Goal: Task Accomplishment & Management: Manage account settings

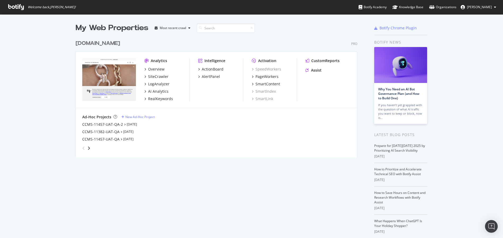
scroll to position [234, 495]
click at [88, 147] on icon "angle-right" at bounding box center [89, 148] width 3 height 4
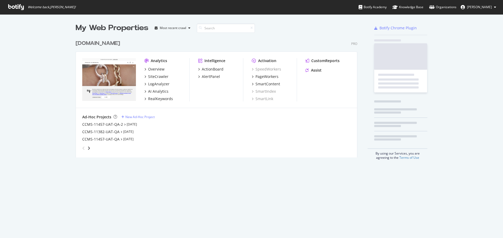
scroll to position [120, 282]
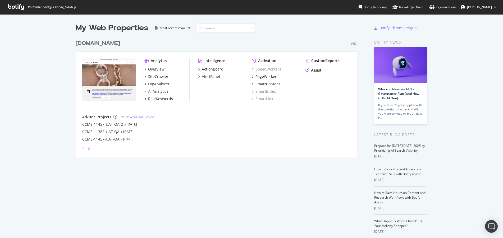
click at [88, 148] on icon "angle-right" at bounding box center [89, 148] width 3 height 4
click at [82, 148] on icon "angle-left" at bounding box center [83, 148] width 3 height 4
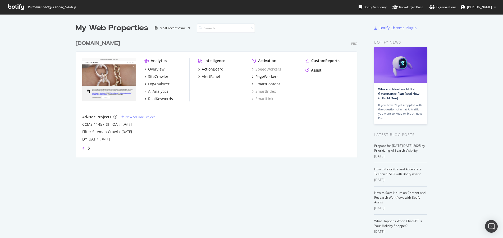
click at [82, 148] on icon "angle-left" at bounding box center [83, 148] width 3 height 4
click at [103, 133] on div "CCMS-11382-UAT-QA" at bounding box center [100, 131] width 37 height 5
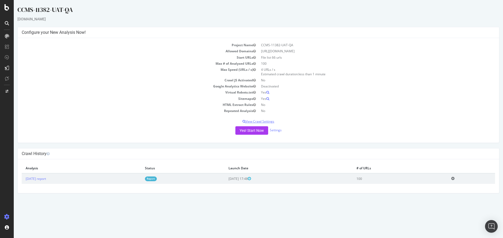
click at [270, 121] on p "View Crawl Settings" at bounding box center [258, 121] width 473 height 4
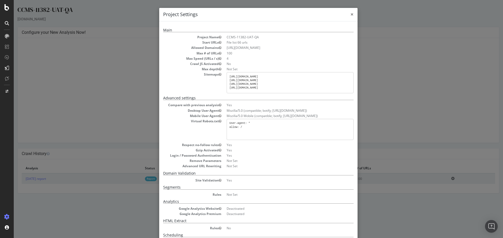
click at [351, 13] on span "×" at bounding box center [351, 14] width 3 height 7
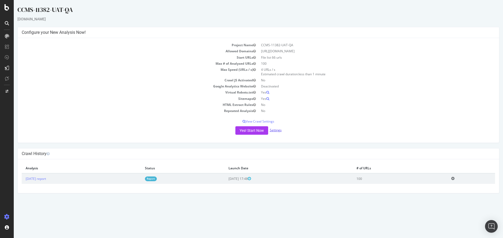
click at [273, 129] on link "Settings" at bounding box center [276, 130] width 12 height 4
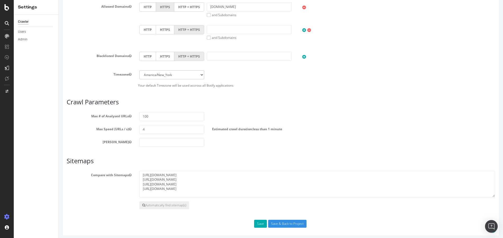
scroll to position [209, 0]
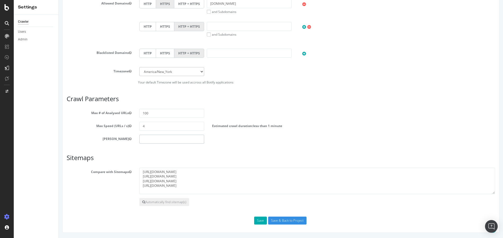
click at [156, 138] on input "number" at bounding box center [171, 139] width 65 height 9
type input "0"
click at [382, 130] on div "Max Speed (URLs / s) 4 Estimated crawl duration: less than 1 minute" at bounding box center [281, 126] width 436 height 9
click at [288, 220] on input "Save & Back to Project" at bounding box center [287, 221] width 38 height 8
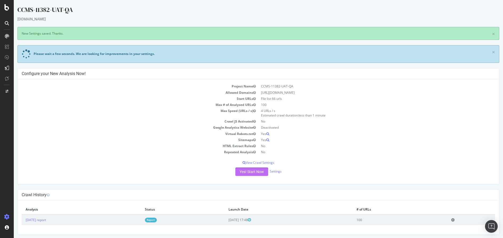
click at [256, 172] on button "Yes! Start Now" at bounding box center [251, 172] width 33 height 8
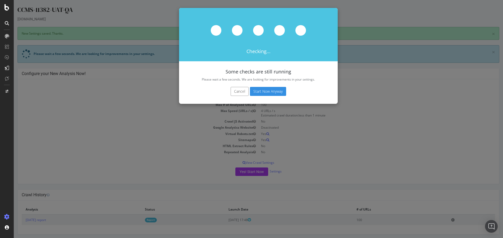
click at [278, 91] on button "Start Now Anyway" at bounding box center [268, 91] width 36 height 9
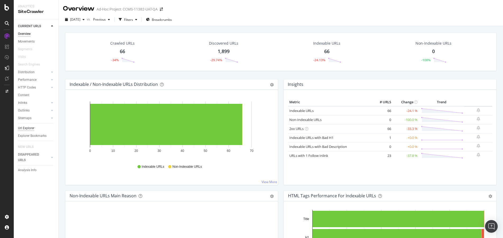
click at [28, 127] on div "Url Explorer" at bounding box center [26, 129] width 16 height 6
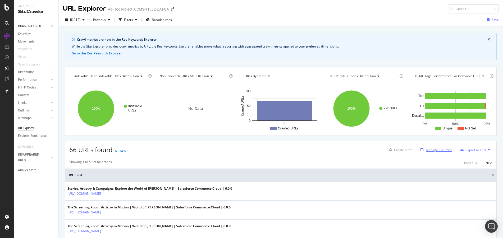
click at [439, 151] on div "Manage Columns" at bounding box center [439, 150] width 26 height 4
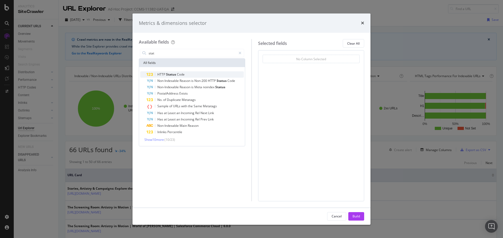
click at [206, 74] on div "HTTP Status Code" at bounding box center [195, 74] width 97 height 6
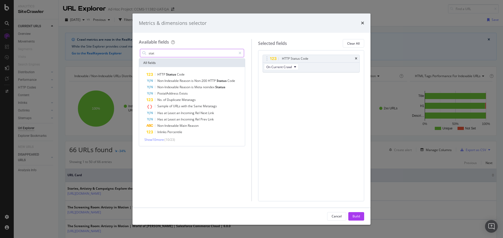
click at [207, 55] on input "stat" at bounding box center [192, 53] width 88 height 8
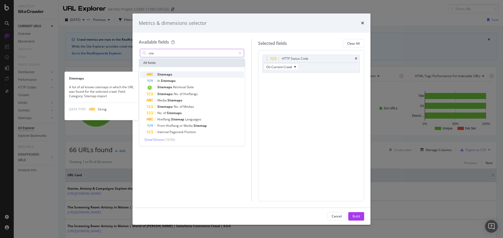
type input "site"
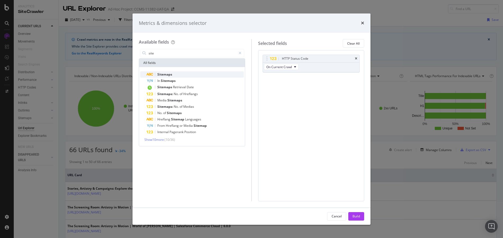
click at [205, 75] on div "Sitemaps" at bounding box center [195, 74] width 97 height 6
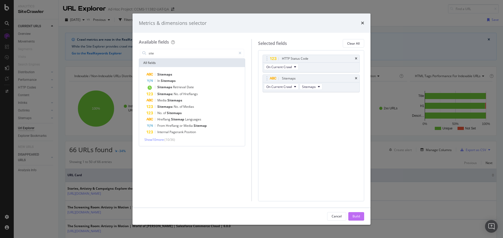
click at [357, 217] on div "Build" at bounding box center [356, 216] width 7 height 4
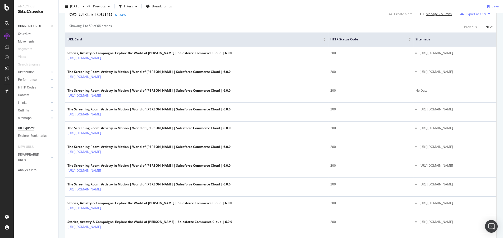
scroll to position [131, 0]
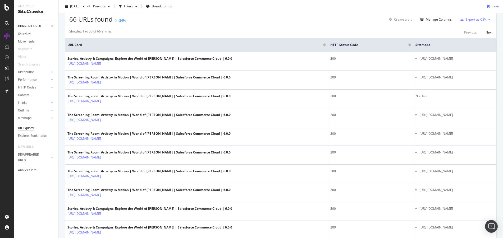
click at [466, 21] on div "Export as CSV" at bounding box center [476, 19] width 20 height 4
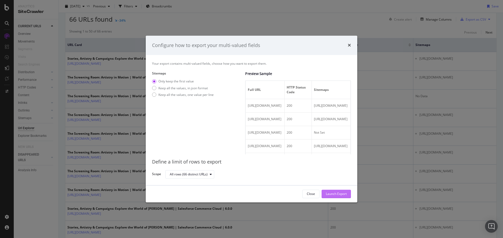
click at [337, 193] on div "Launch Export" at bounding box center [336, 194] width 21 height 4
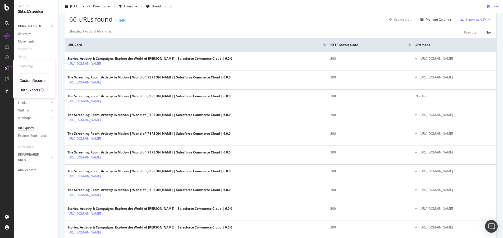
click at [29, 81] on div "CustomReports" at bounding box center [33, 80] width 26 height 5
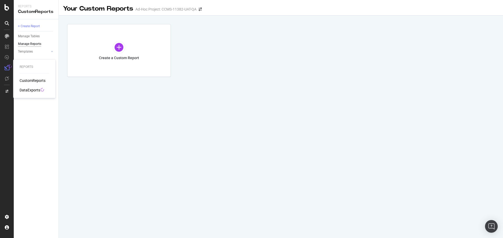
click at [34, 89] on div "DataExports" at bounding box center [30, 90] width 21 height 5
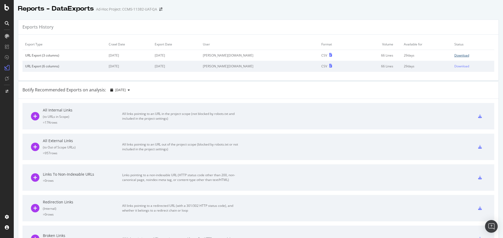
click at [454, 57] on div "Download" at bounding box center [461, 55] width 15 height 4
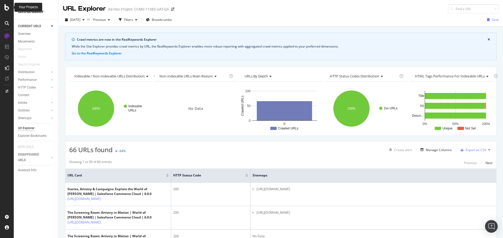
click at [6, 9] on icon at bounding box center [6, 7] width 5 height 6
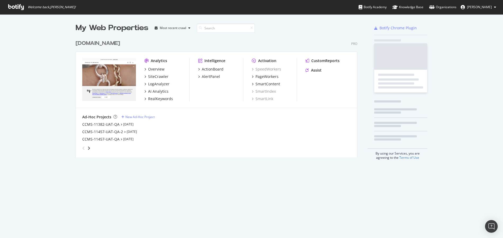
scroll to position [234, 495]
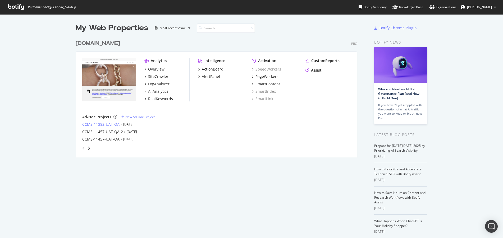
click at [109, 125] on div "CCMS-11382-UAT-QA" at bounding box center [100, 124] width 37 height 5
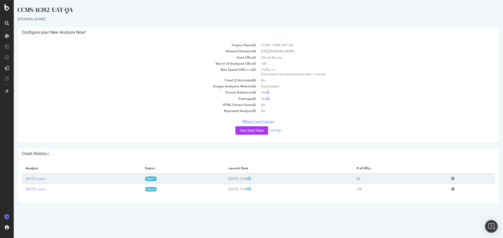
click at [267, 120] on p "View Crawl Settings" at bounding box center [258, 121] width 473 height 4
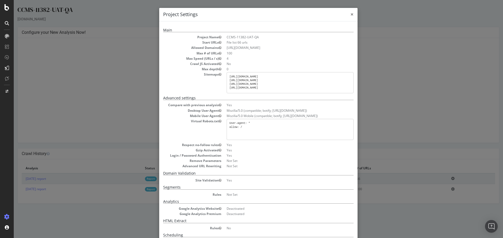
click at [350, 15] on span "×" at bounding box center [351, 14] width 3 height 7
